Goal: Task Accomplishment & Management: Use online tool/utility

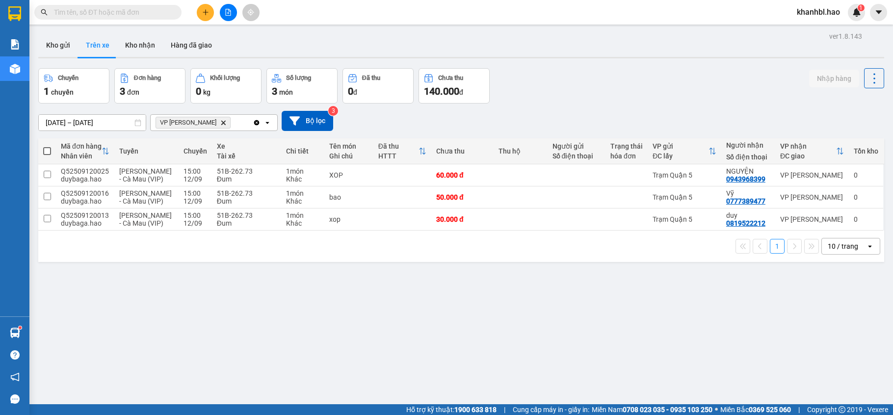
click at [51, 40] on button "Kho gửi" at bounding box center [58, 45] width 40 height 24
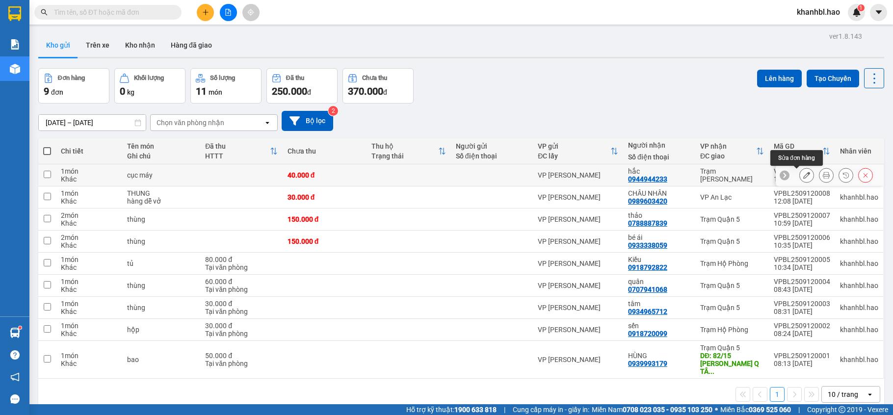
click at [803, 177] on icon at bounding box center [806, 175] width 7 height 7
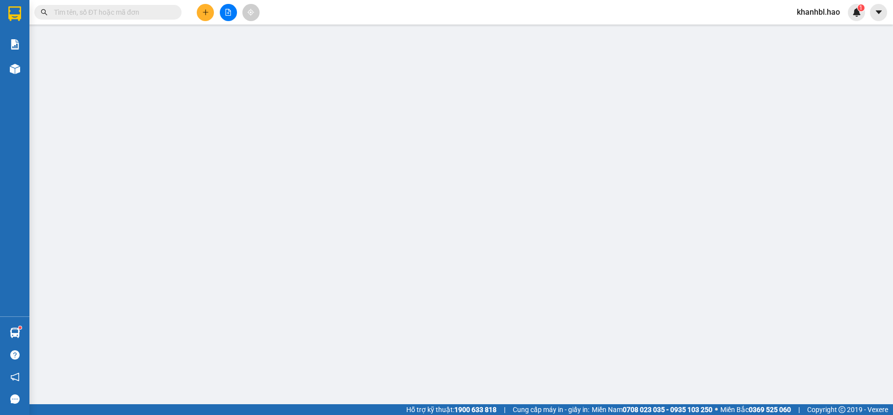
type input "0944944233"
type input "hắc"
type input "40.000"
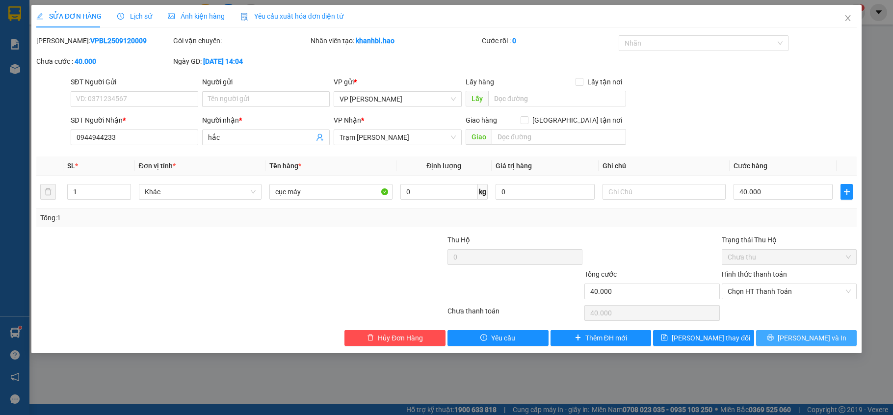
click at [774, 341] on icon "printer" at bounding box center [770, 337] width 7 height 7
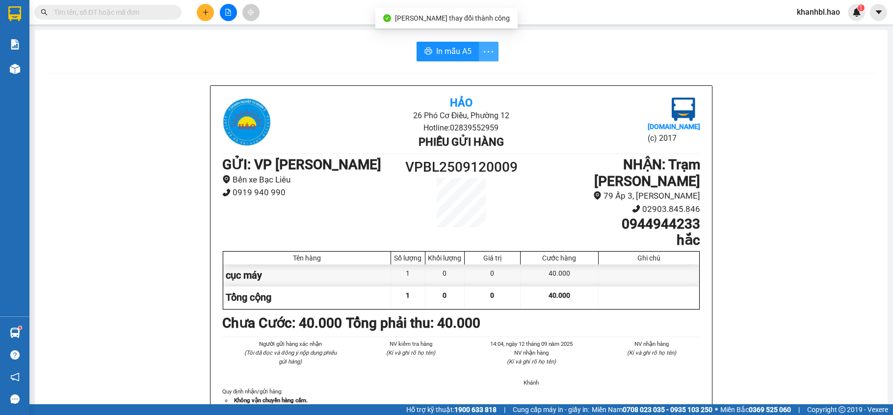
click at [487, 55] on icon "more" at bounding box center [488, 52] width 12 height 12
click at [444, 52] on span "In mẫu A5" at bounding box center [453, 51] width 35 height 12
